Goal: Transaction & Acquisition: Download file/media

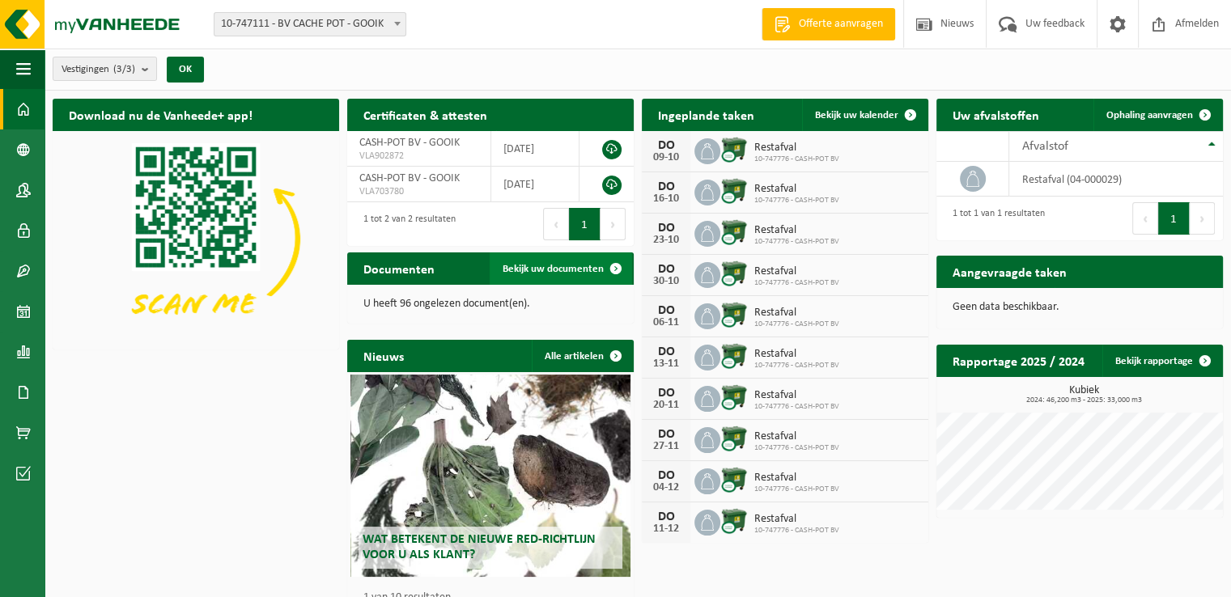
click at [570, 265] on span "Bekijk uw documenten" at bounding box center [552, 269] width 101 height 11
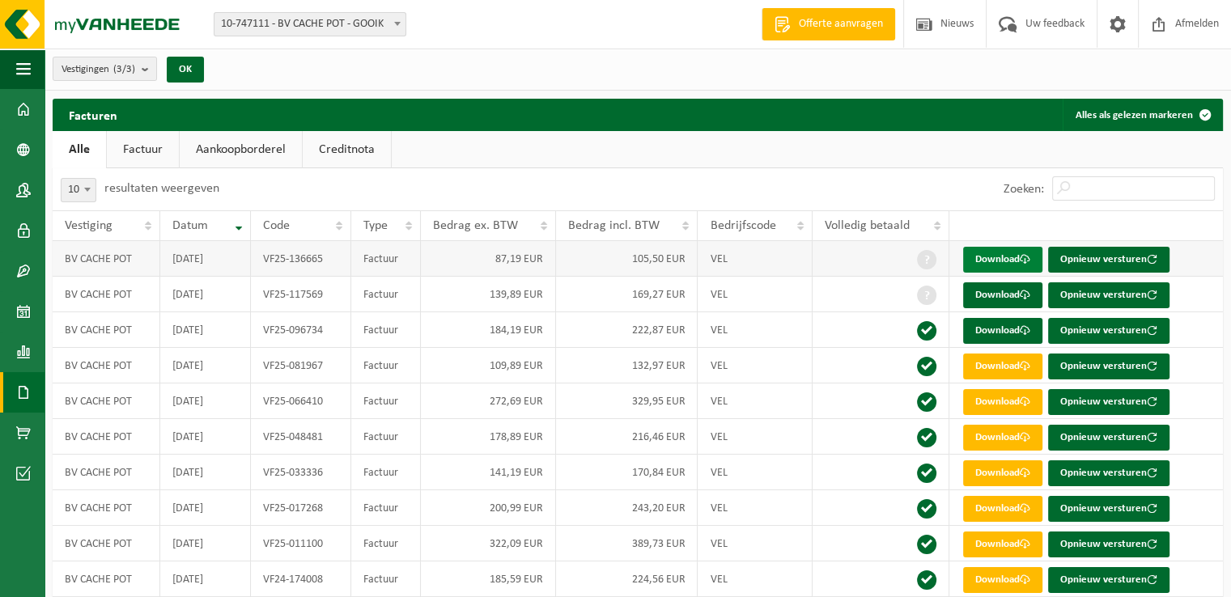
click at [1004, 256] on link "Download" at bounding box center [1002, 260] width 79 height 26
click at [987, 295] on link "Download" at bounding box center [1002, 295] width 79 height 26
click at [774, 289] on td "VEL" at bounding box center [754, 295] width 115 height 36
click at [1024, 295] on span at bounding box center [1025, 295] width 11 height 11
click at [837, 324] on td at bounding box center [880, 330] width 137 height 36
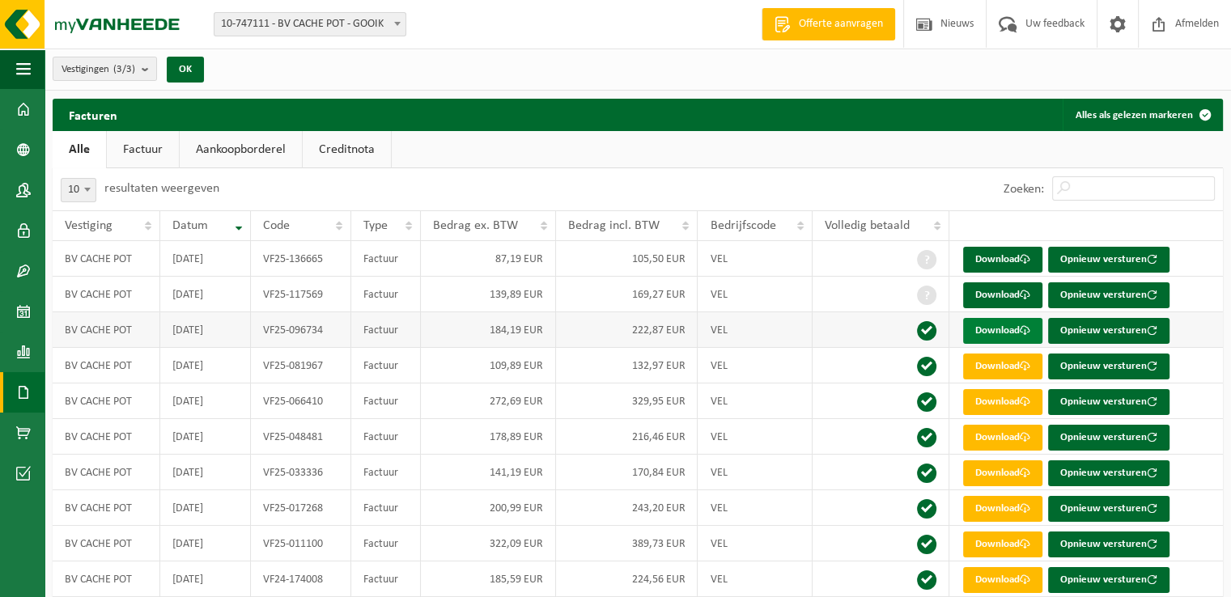
click at [994, 329] on link "Download" at bounding box center [1002, 331] width 79 height 26
click at [1003, 330] on link "Download" at bounding box center [1002, 331] width 79 height 26
click at [998, 324] on link "Download" at bounding box center [1002, 331] width 79 height 26
